Goal: Information Seeking & Learning: Learn about a topic

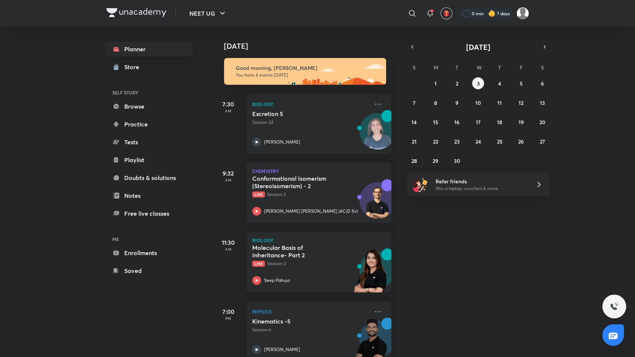
scroll to position [17, 0]
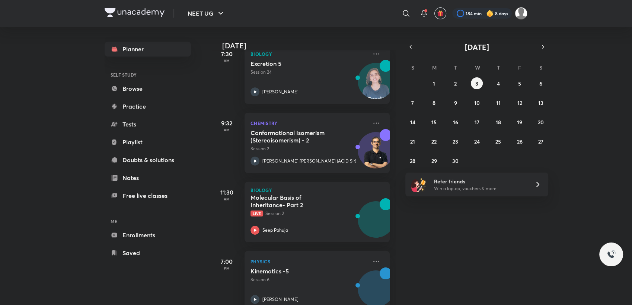
scroll to position [68, 0]
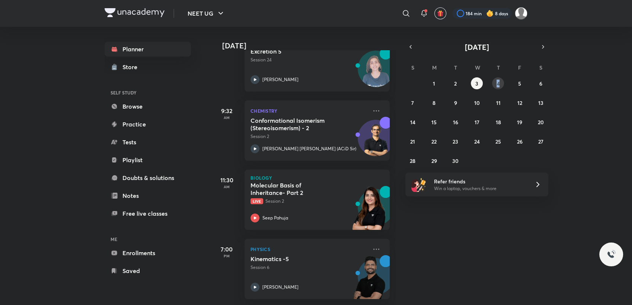
drag, startPoint x: 499, startPoint y: 76, endPoint x: 496, endPoint y: 79, distance: 4.7
click at [496, 79] on div "S M T W T F S 31 1 2 3 4 5 6 7 8 9 10 11 12 13 14 15 16 17 18 19 20 21 22 23 24…" at bounding box center [476, 114] width 143 height 106
click at [496, 79] on button "4" at bounding box center [498, 83] width 12 height 12
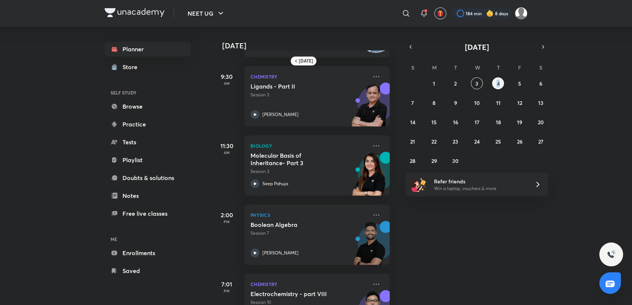
scroll to position [62, 0]
click at [519, 80] on abbr "5" at bounding box center [519, 83] width 3 height 7
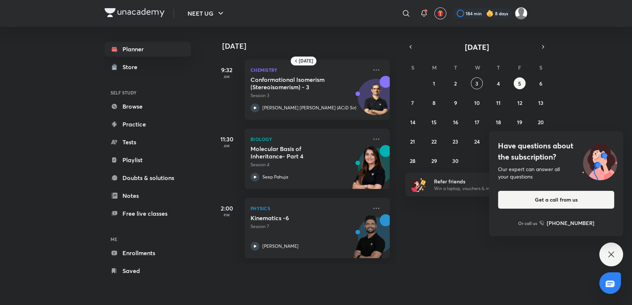
click at [606, 253] on div "Have questions about the subscription? Our expert can answer all your questions…" at bounding box center [611, 255] width 24 height 24
